Goal: Find specific page/section: Find specific page/section

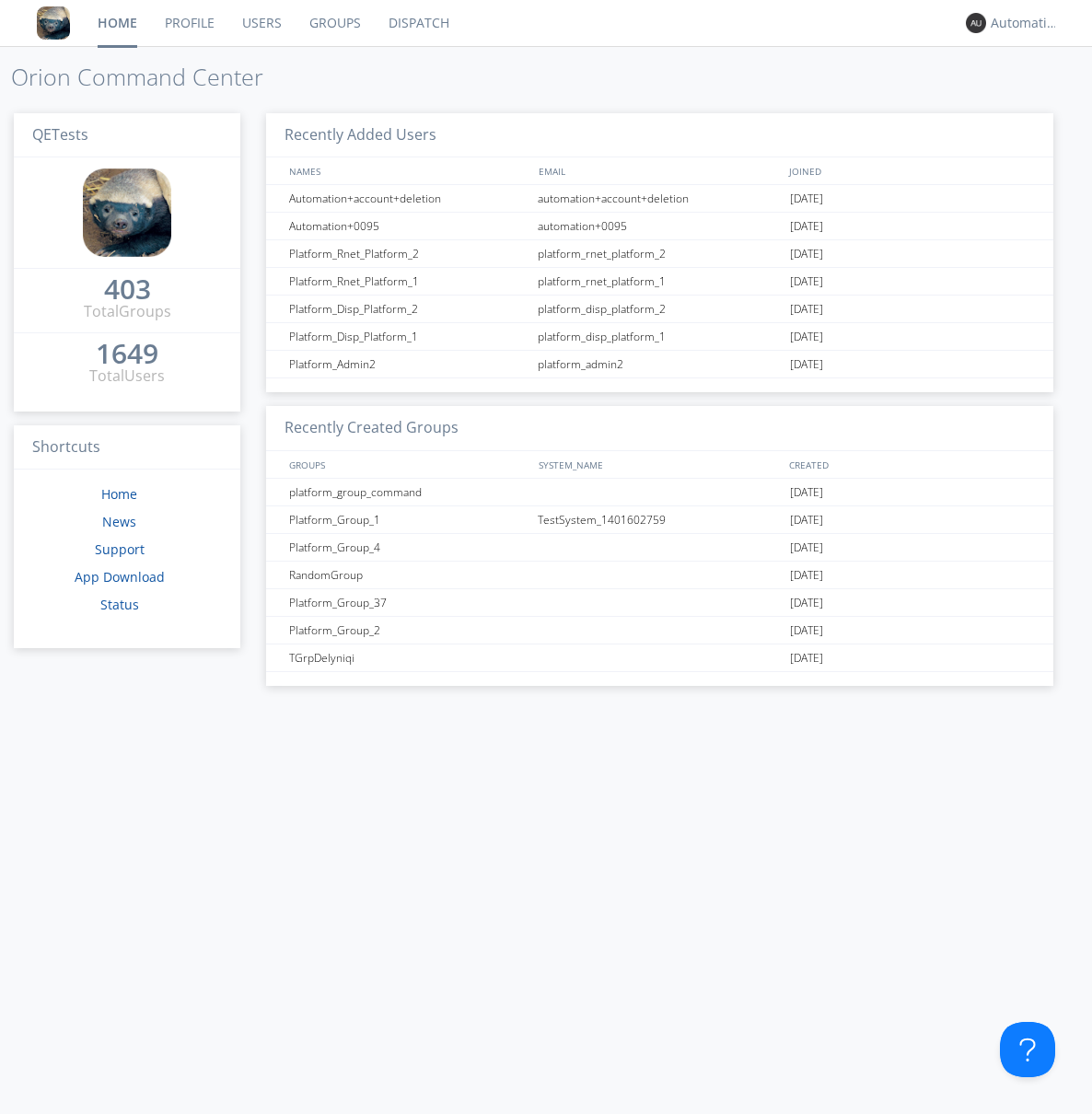
click at [333, 23] on link "Groups" at bounding box center [335, 22] width 79 height 46
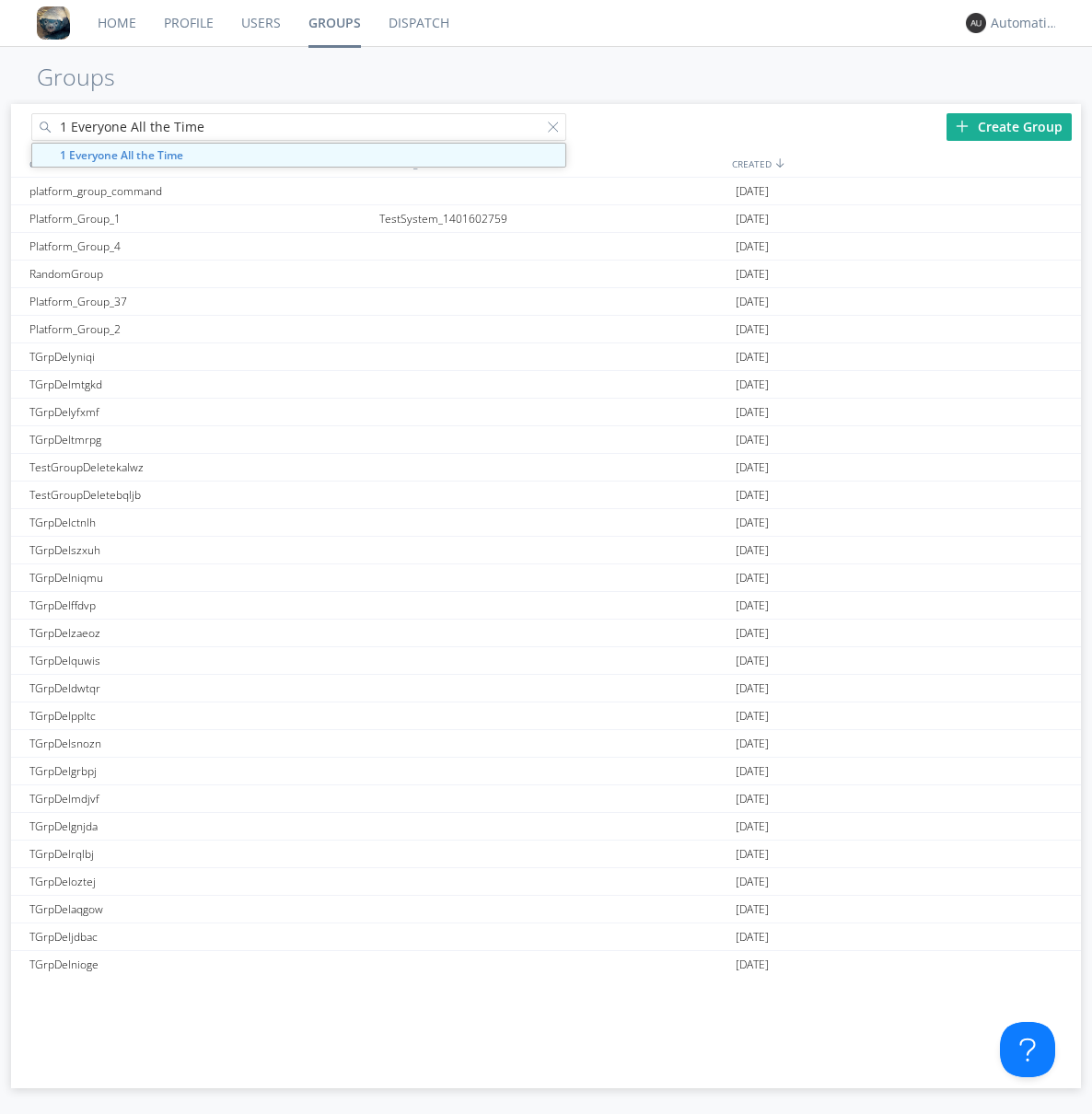
type input "1 Everyone All the Time"
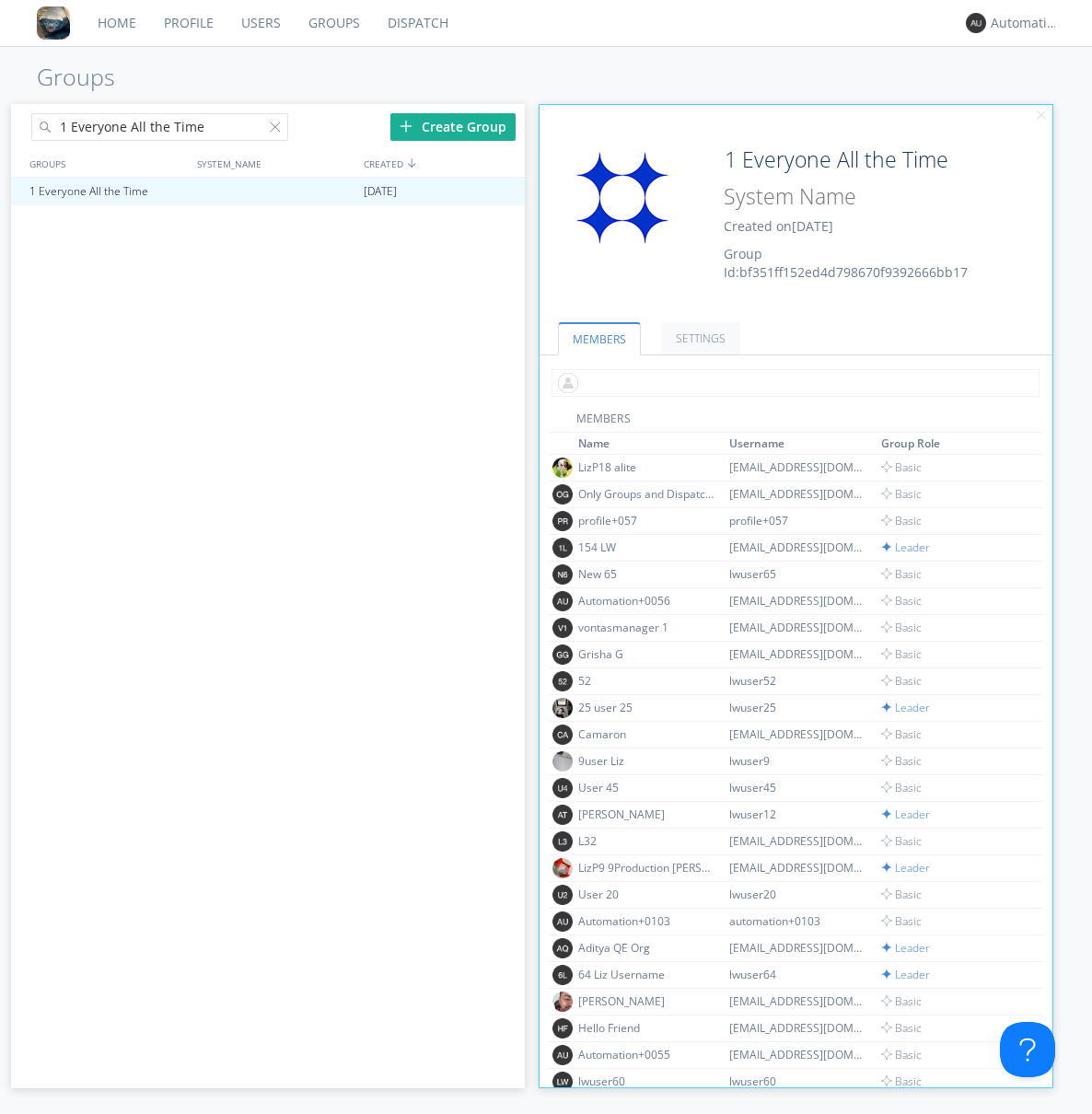
click at [792, 383] on input "text" at bounding box center [795, 383] width 488 height 28
type input "automation+0102"
